Goal: Check status: Check status

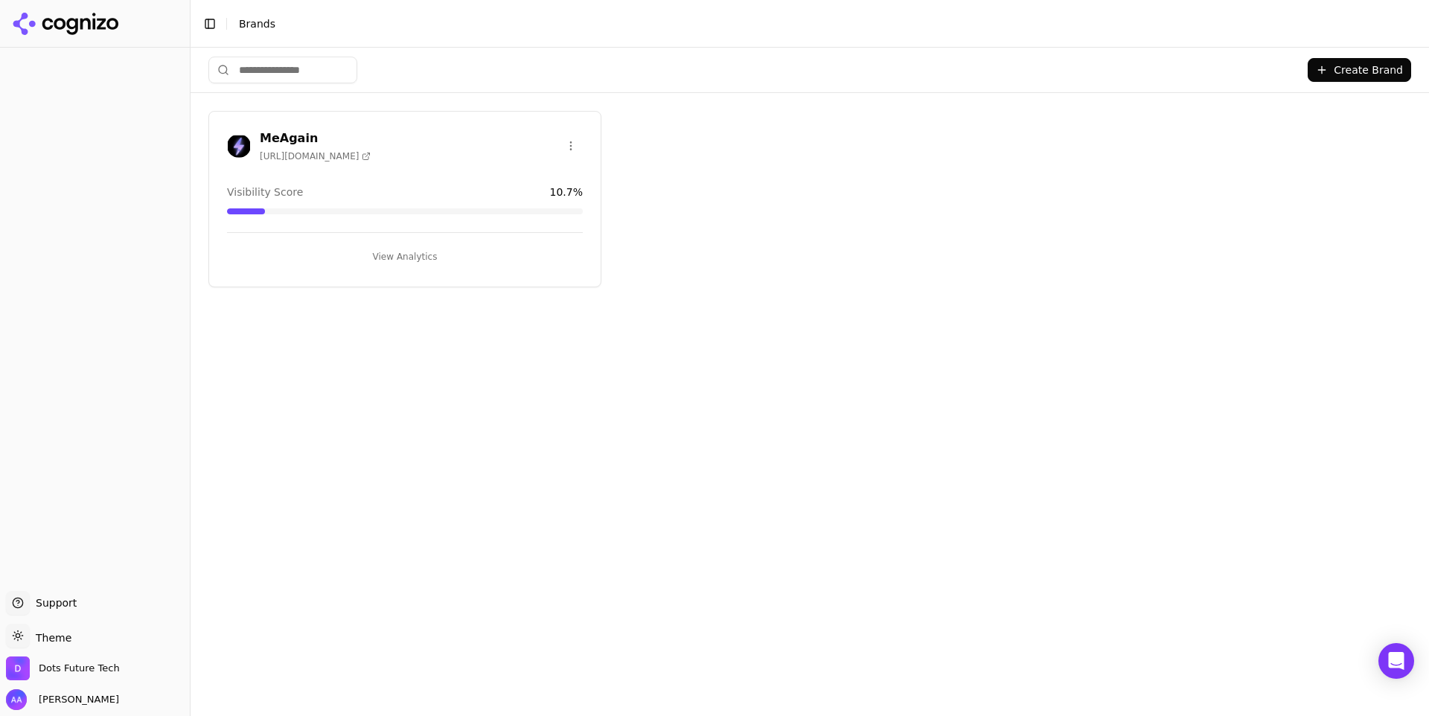
click at [300, 131] on h3 "MeAgain" at bounding box center [315, 139] width 111 height 18
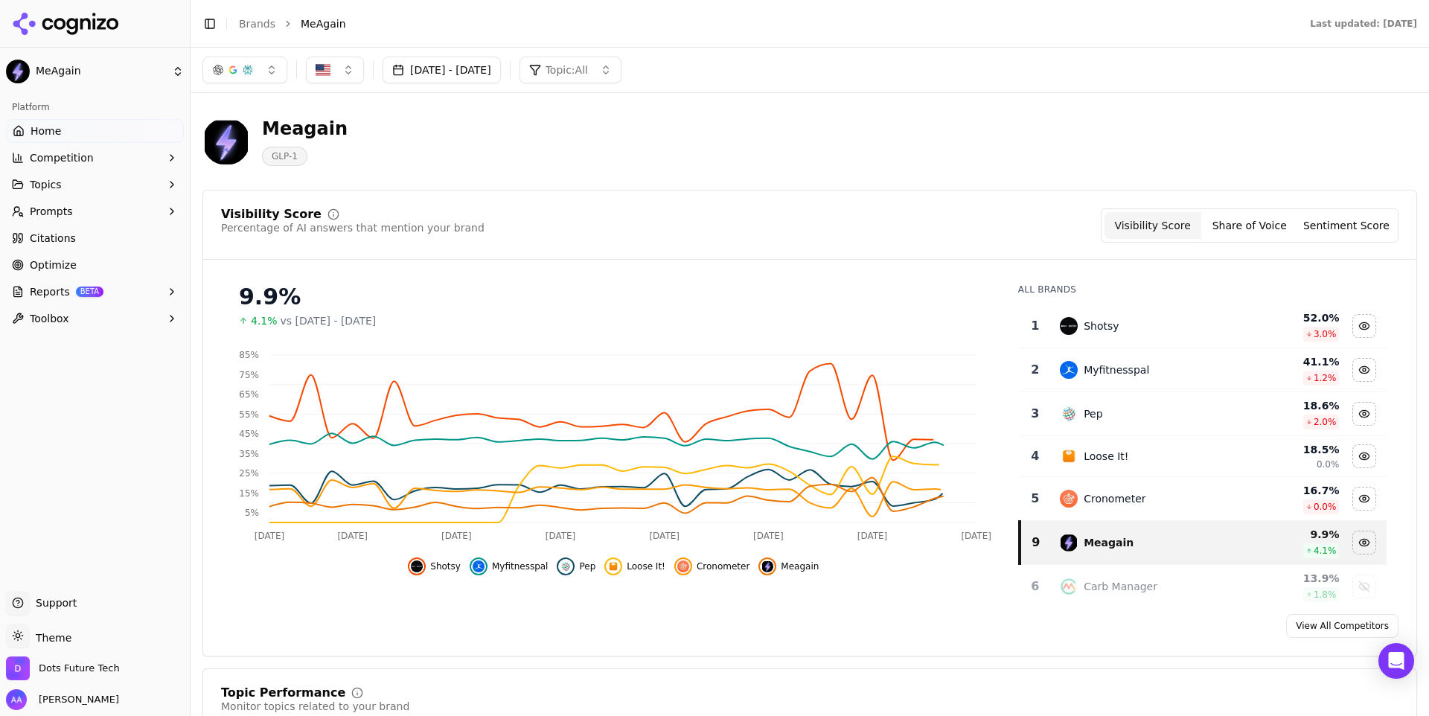
click at [489, 60] on button "[DATE] - [DATE]" at bounding box center [442, 70] width 118 height 27
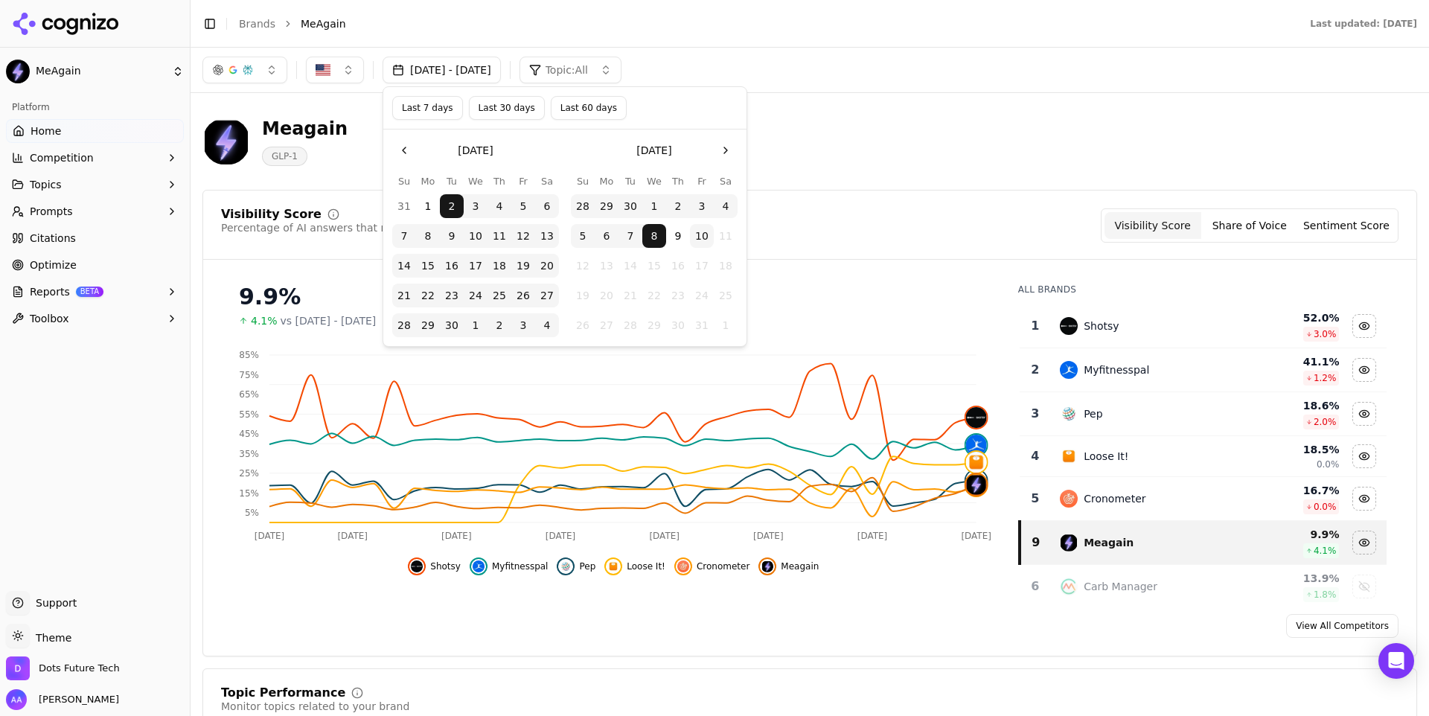
click at [679, 237] on button "9" at bounding box center [678, 236] width 24 height 24
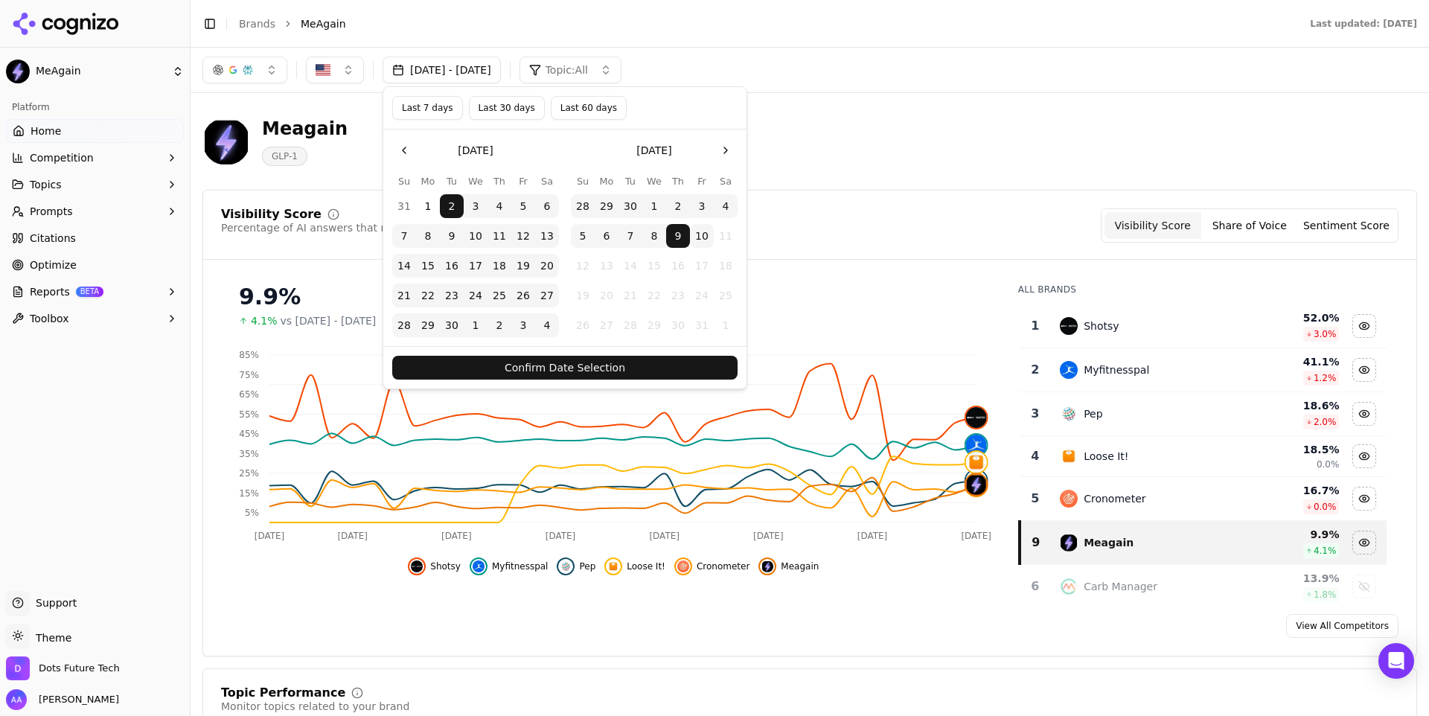
click at [665, 361] on button "Confirm Date Selection" at bounding box center [564, 368] width 345 height 24
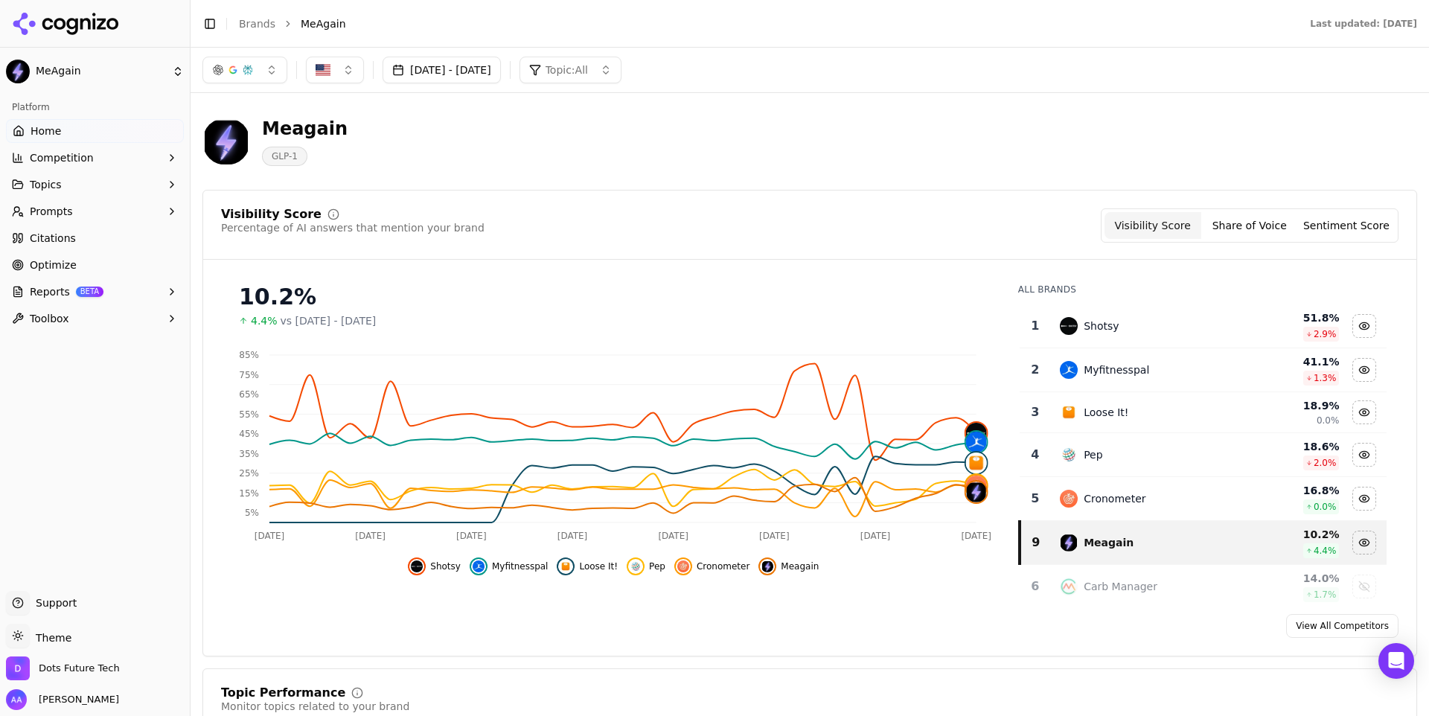
click at [436, 73] on button "[DATE] - [DATE]" at bounding box center [442, 70] width 118 height 27
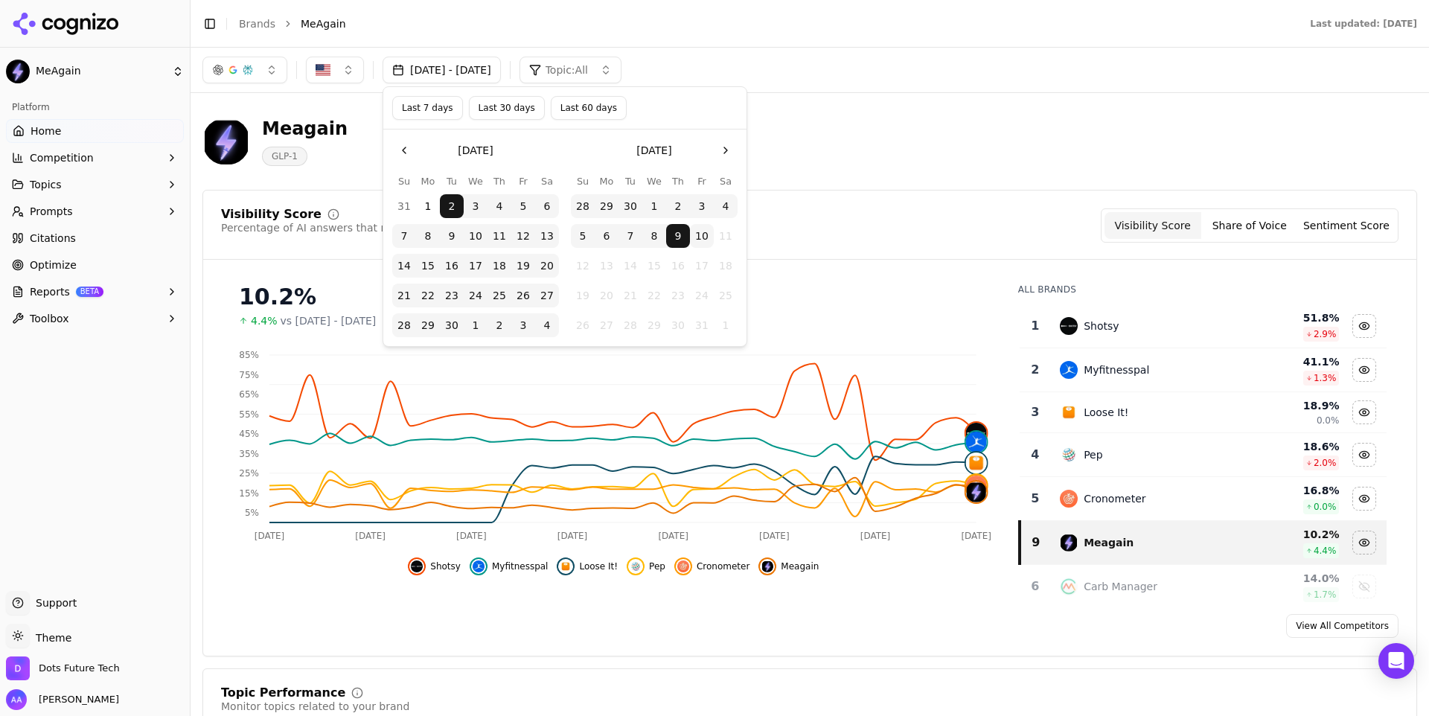
click at [706, 238] on button "10" at bounding box center [702, 236] width 24 height 24
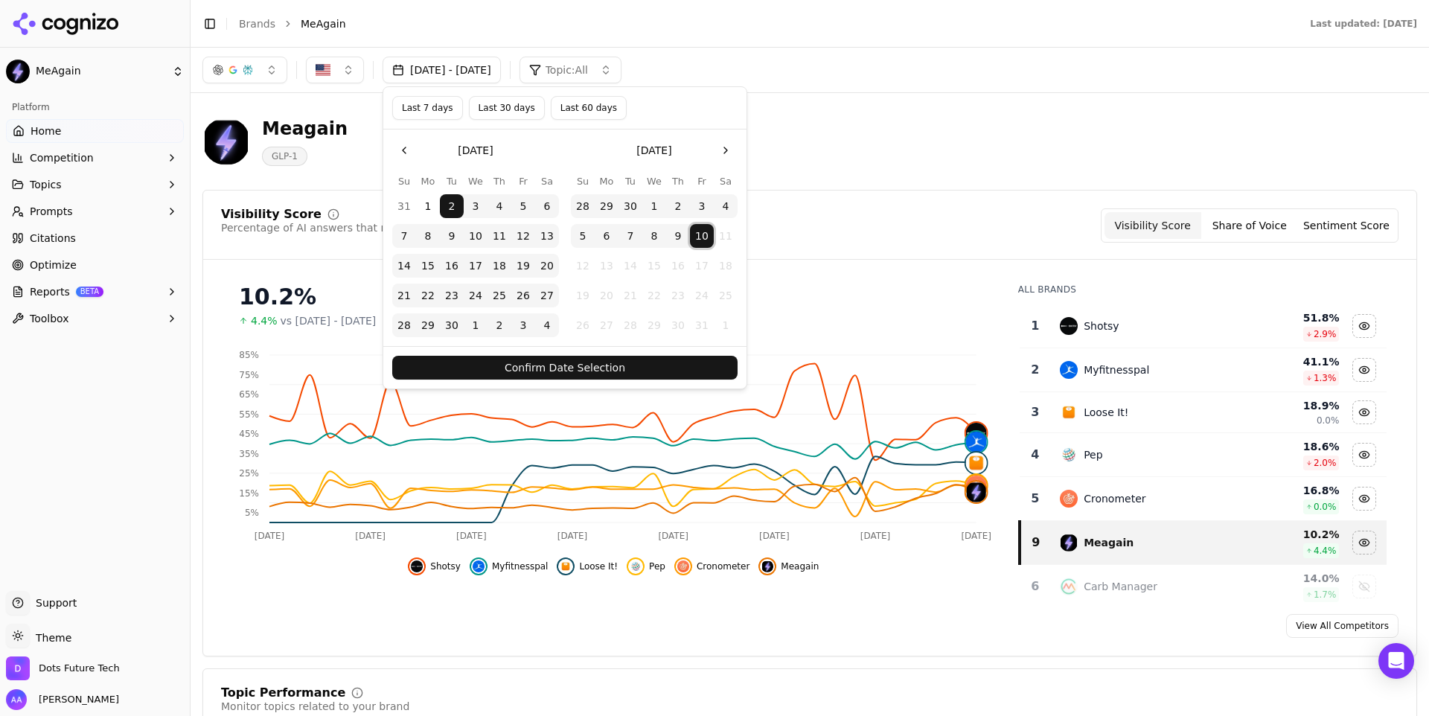
click at [645, 376] on button "Confirm Date Selection" at bounding box center [564, 368] width 345 height 24
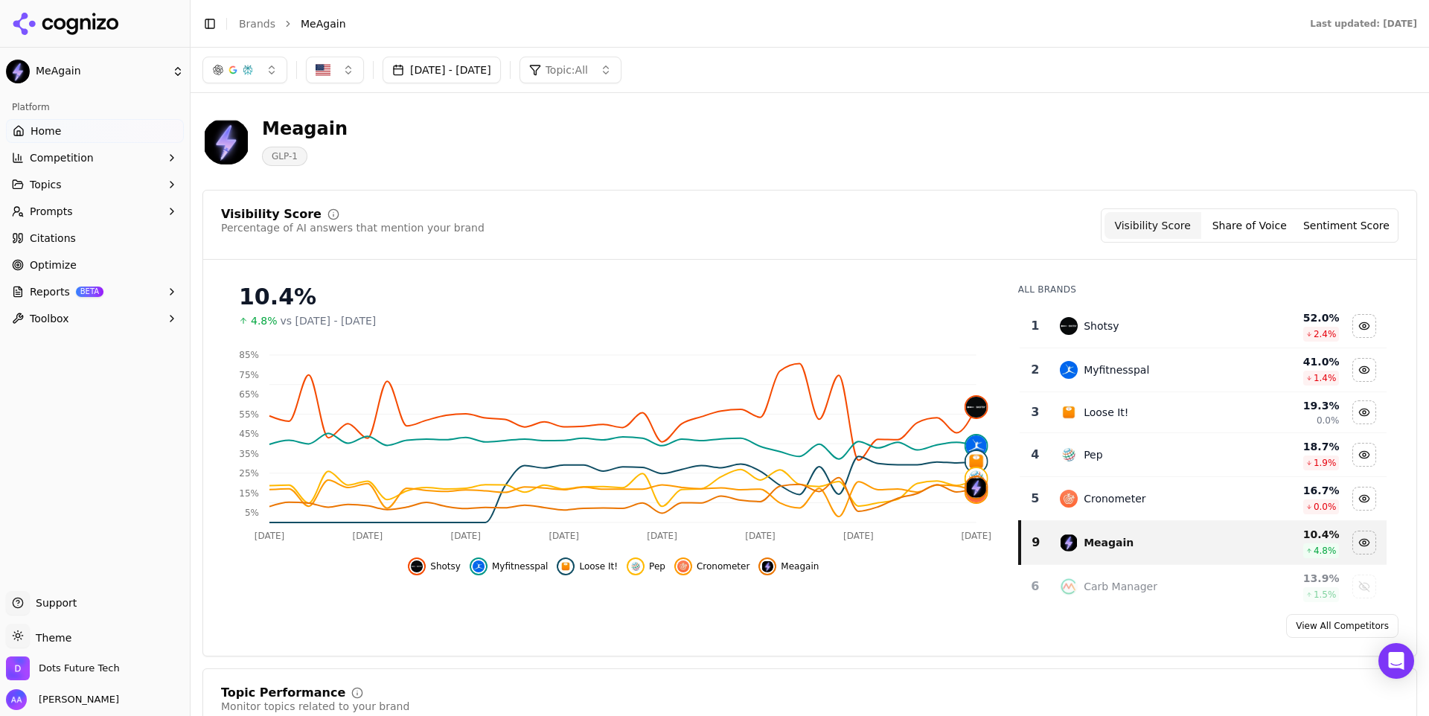
click at [511, 569] on span "Myfitnesspal" at bounding box center [520, 566] width 57 height 12
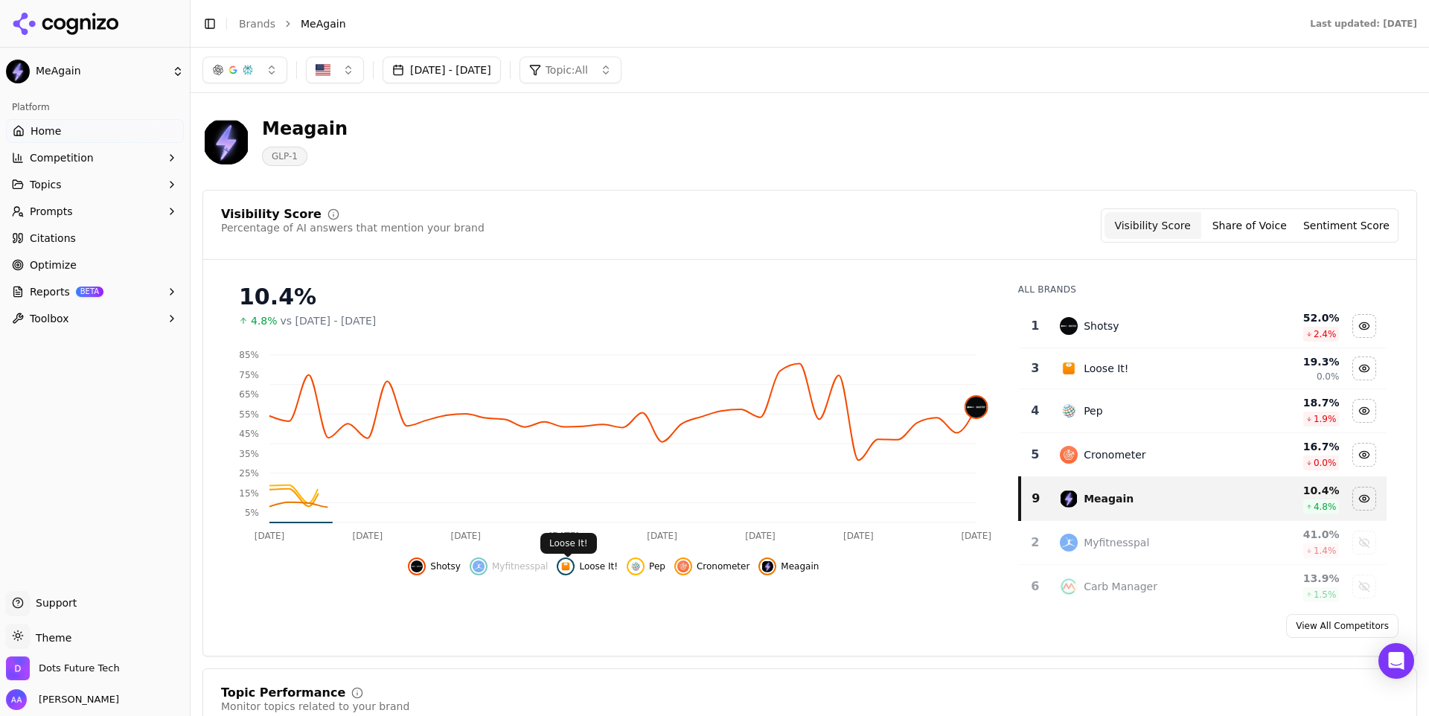
click at [604, 567] on span "Loose It!" at bounding box center [598, 566] width 39 height 12
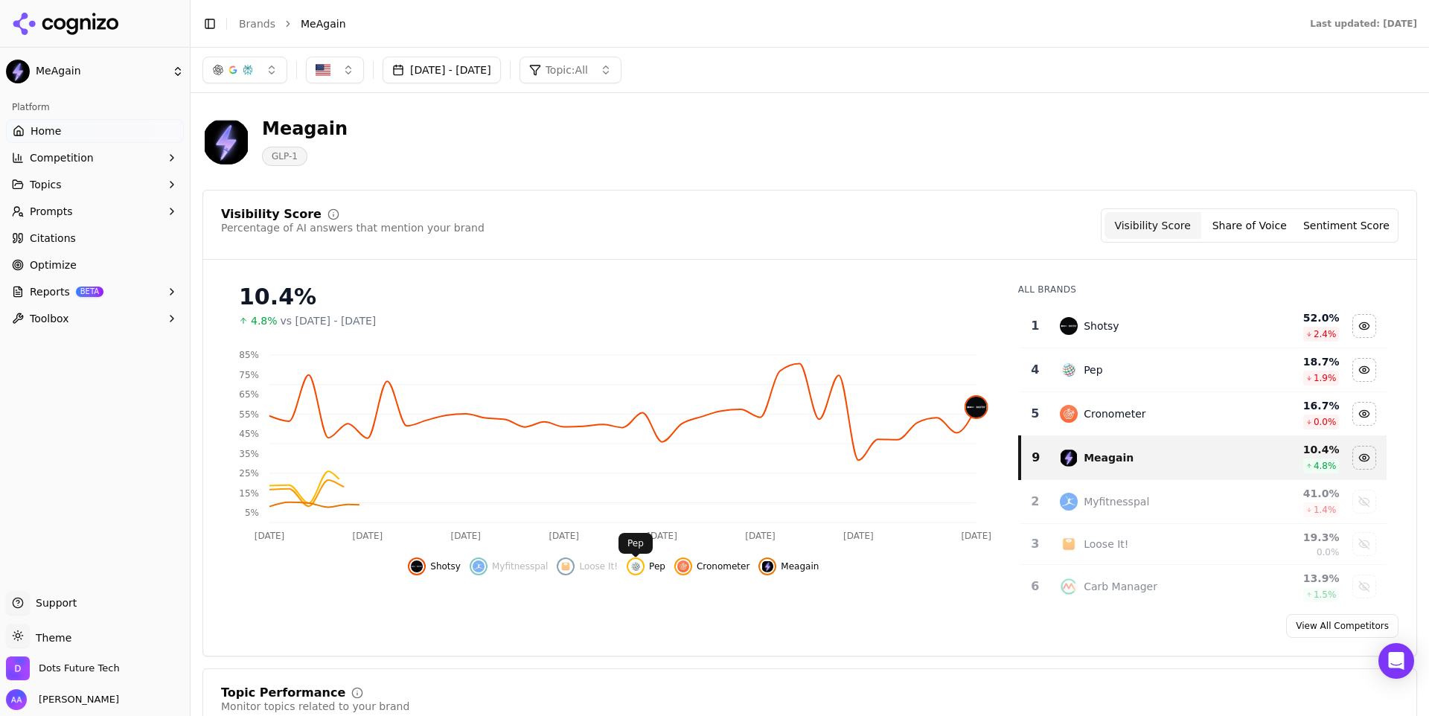
click at [671, 567] on div "Shotsy Myfitnesspal Loose It! Pep Cronometer Meagain" at bounding box center [613, 562] width 785 height 27
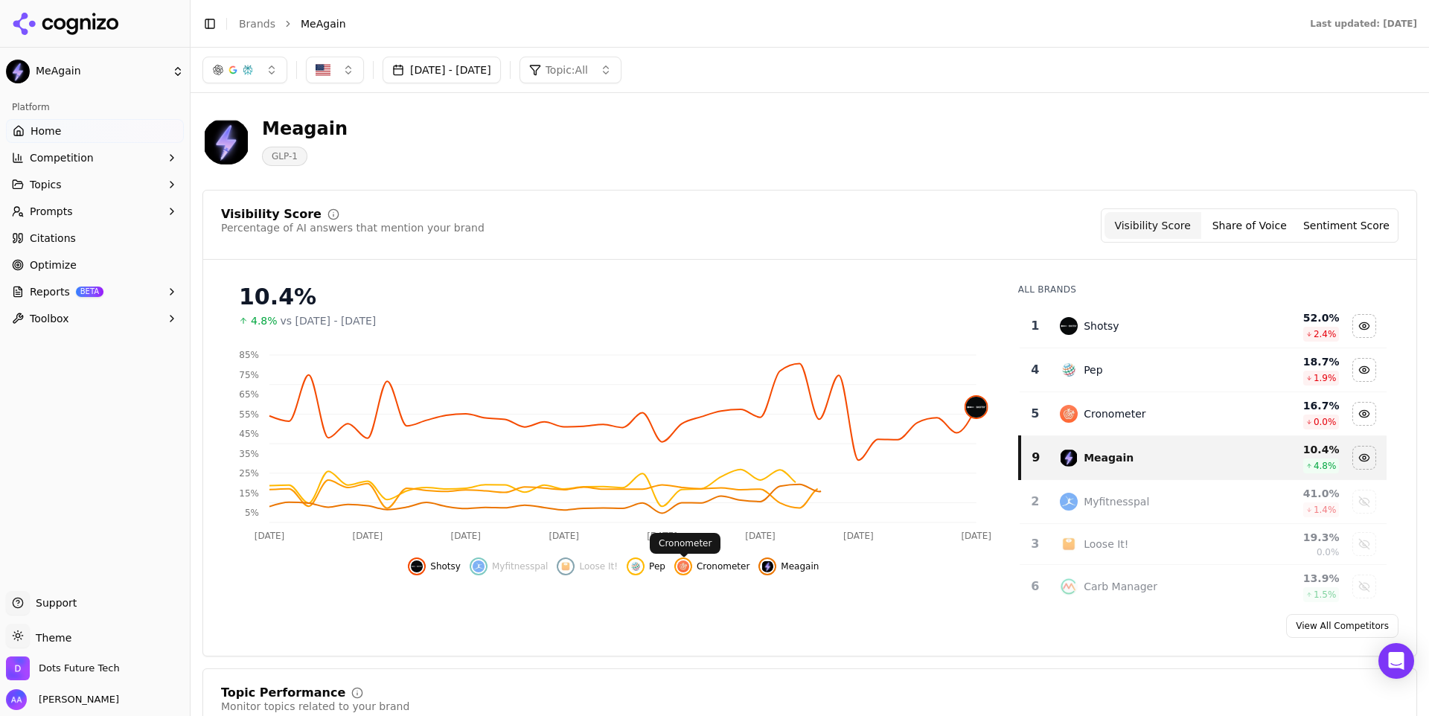
click at [711, 567] on span "Cronometer" at bounding box center [723, 566] width 53 height 12
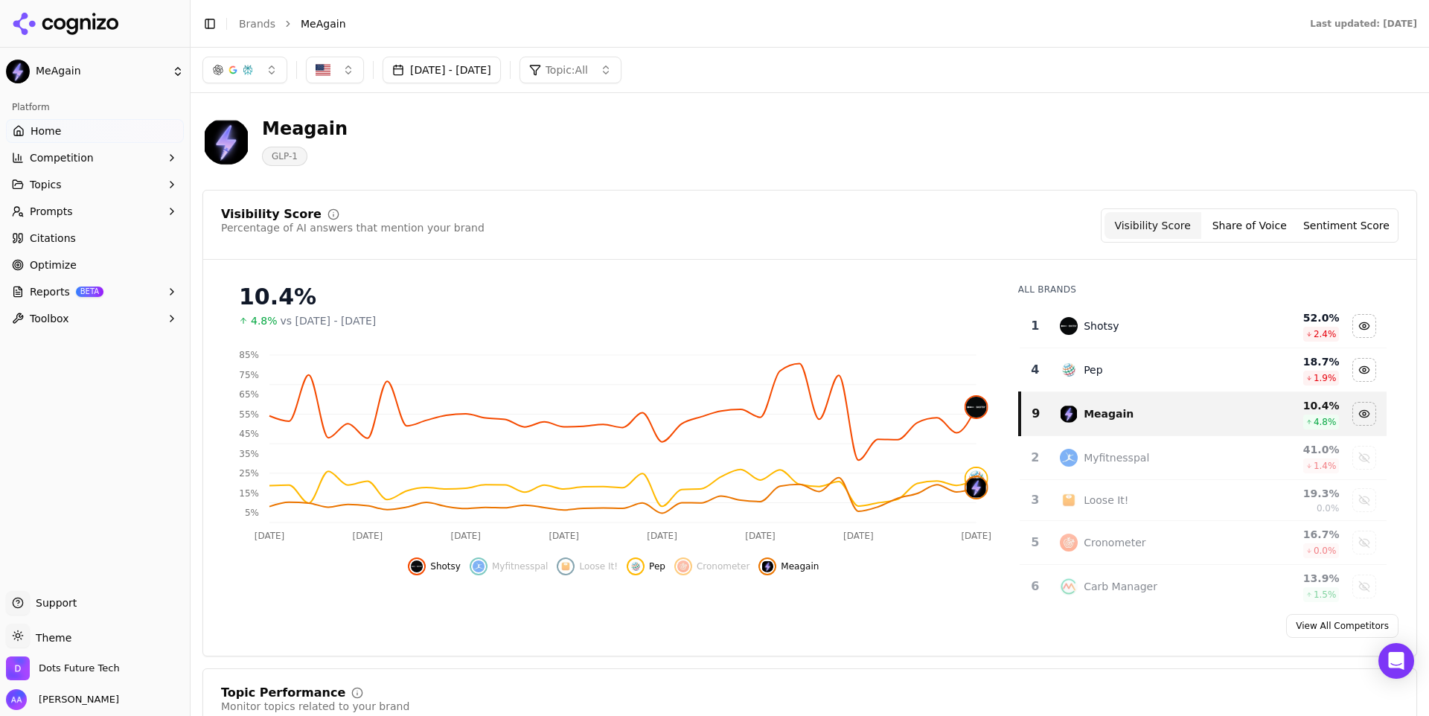
click at [653, 566] on span "Pep" at bounding box center [657, 566] width 16 height 12
